Goal: Find specific page/section: Find specific page/section

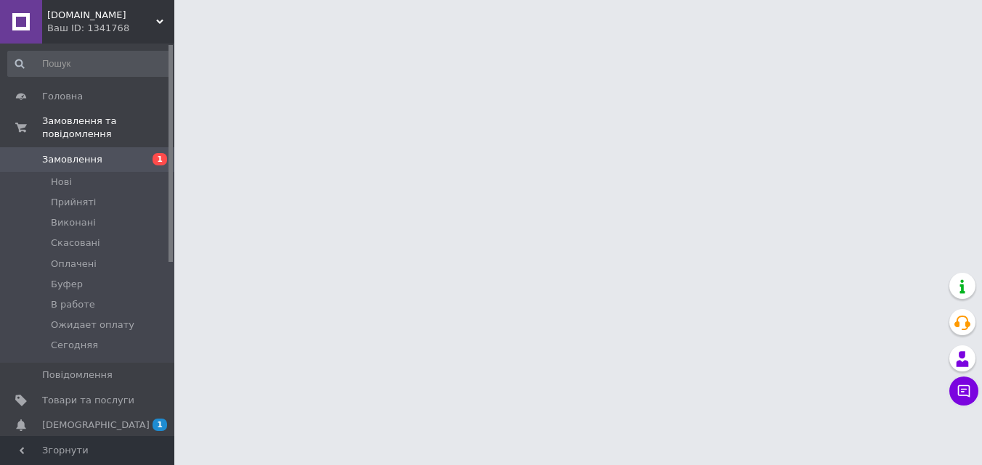
click at [184, 29] on div at bounding box center [491, 18] width 982 height 36
